Goal: Transaction & Acquisition: Download file/media

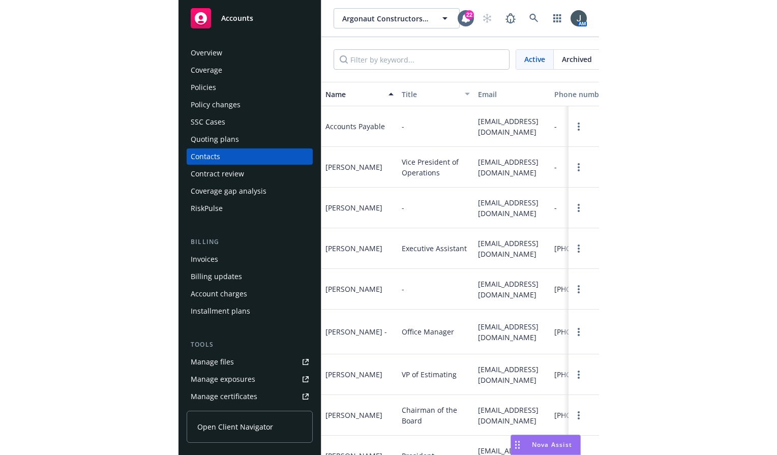
scroll to position [58, 0]
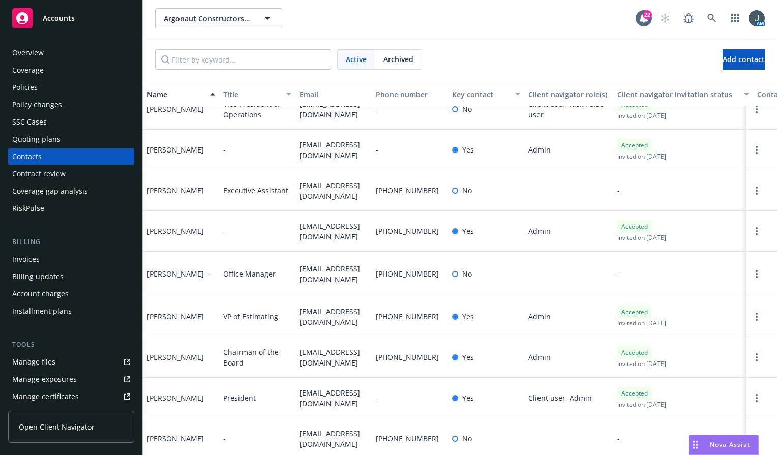
click at [25, 86] on div "Policies" at bounding box center [24, 87] width 25 height 16
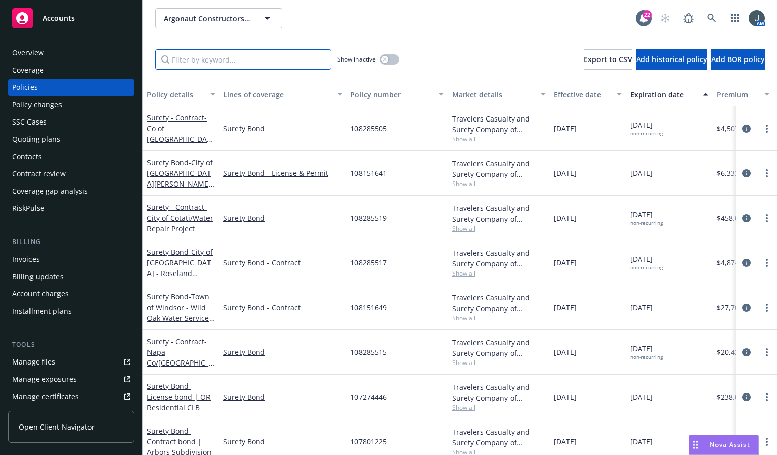
click at [223, 64] on input "Filter by keyword..." at bounding box center [243, 59] width 176 height 20
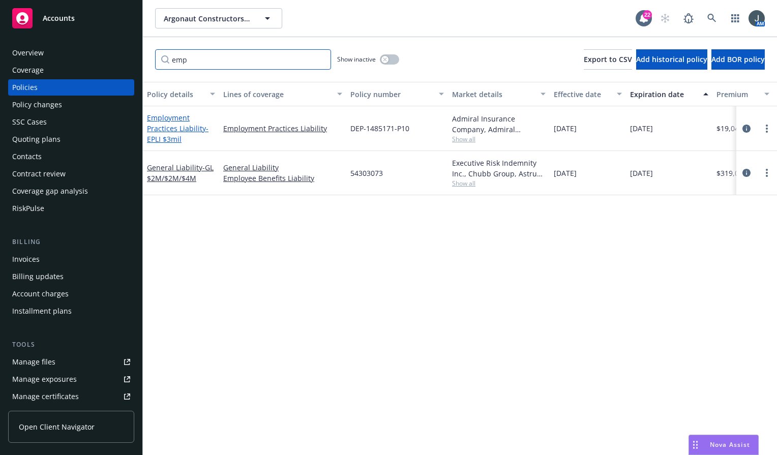
type input "emp"
click at [175, 120] on link "Employment Practices Liability - EPLI $3mil" at bounding box center [178, 128] width 62 height 31
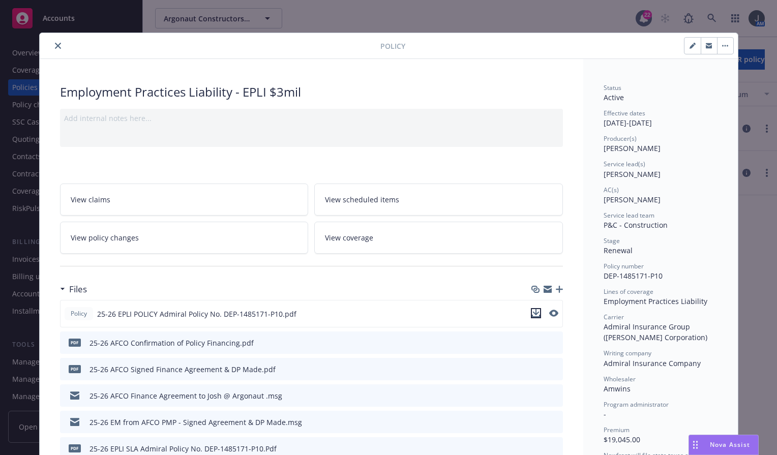
click at [420, 312] on icon "download file" at bounding box center [536, 313] width 8 height 8
click at [55, 44] on icon "close" at bounding box center [58, 46] width 6 height 6
